Goal: Task Accomplishment & Management: Use online tool/utility

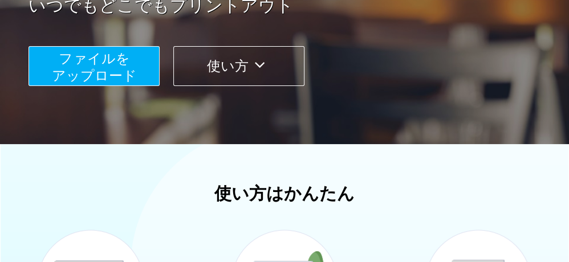
scroll to position [228, 0]
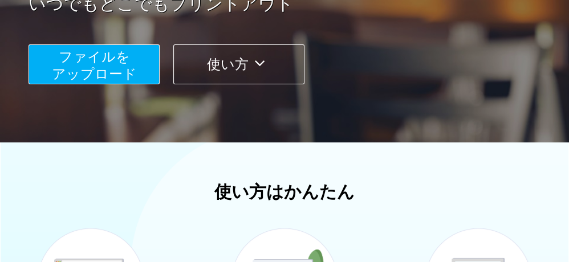
click at [83, 68] on span "ファイルを ​​アップロード" at bounding box center [94, 65] width 85 height 33
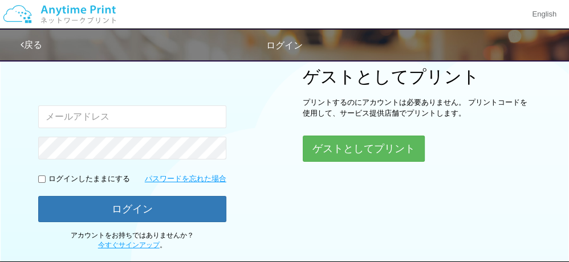
scroll to position [72, 0]
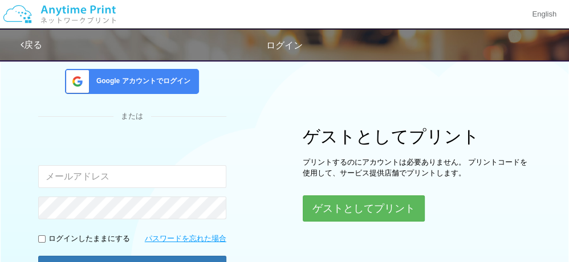
click at [99, 179] on input "email" at bounding box center [132, 176] width 188 height 23
type input "[EMAIL_ADDRESS][DOMAIN_NAME]"
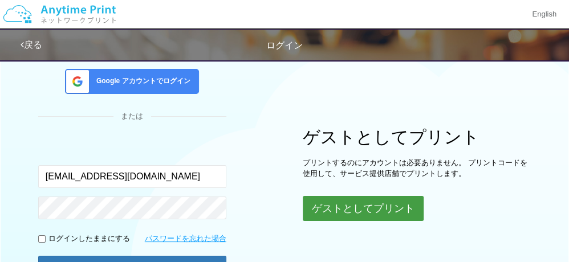
click at [340, 213] on button "ゲストとしてプリント" at bounding box center [363, 208] width 121 height 25
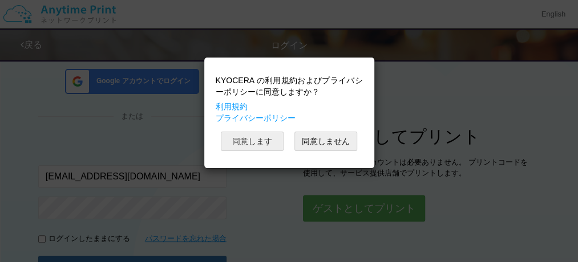
click at [254, 140] on button "同意します" at bounding box center [252, 141] width 63 height 19
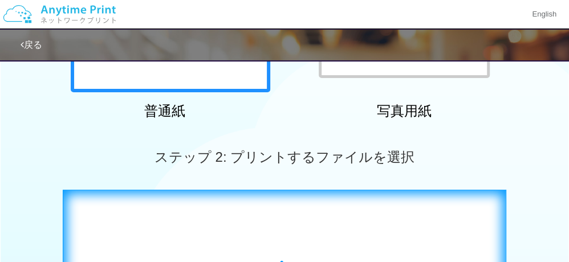
scroll to position [414, 0]
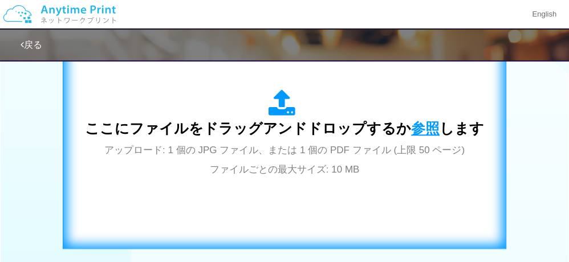
click at [420, 127] on span "参照" at bounding box center [425, 128] width 29 height 16
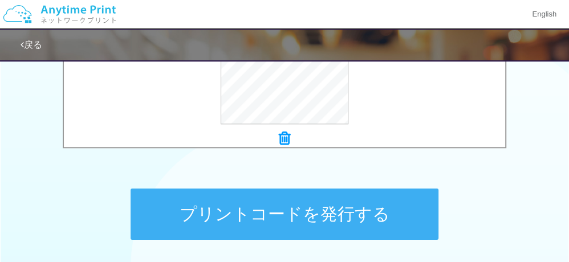
scroll to position [528, 0]
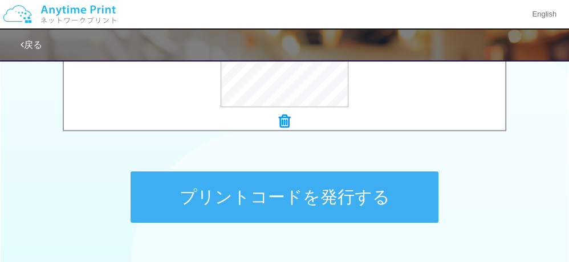
click at [291, 204] on button "プリントコードを発行する" at bounding box center [285, 197] width 308 height 51
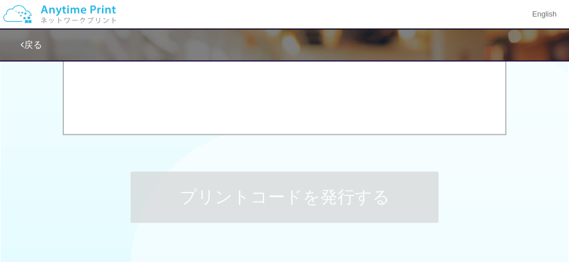
scroll to position [0, 0]
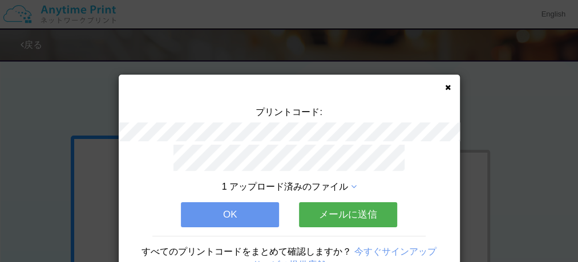
click at [291, 202] on div "1 アップロード済みのファイル OK メールに送信 すべてのプリントコードをまとめて確認しますか？ 今すぐサインアップ サービス提供店舗" at bounding box center [289, 213] width 341 height 136
click at [262, 216] on button "OK" at bounding box center [230, 214] width 98 height 25
